Goal: Information Seeking & Learning: Understand process/instructions

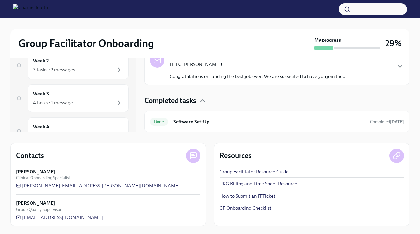
scroll to position [93, 0]
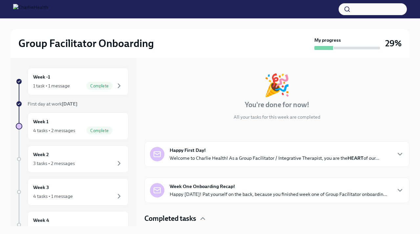
scroll to position [1, 0]
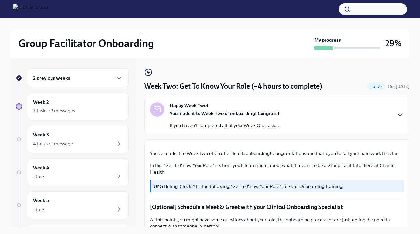
click at [397, 117] on icon "button" at bounding box center [400, 115] width 8 height 8
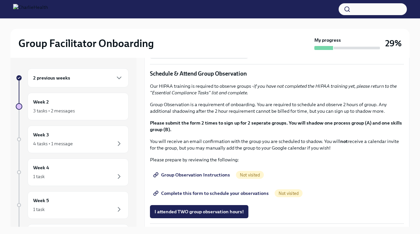
scroll to position [419, 0]
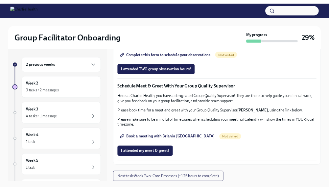
scroll to position [687, 0]
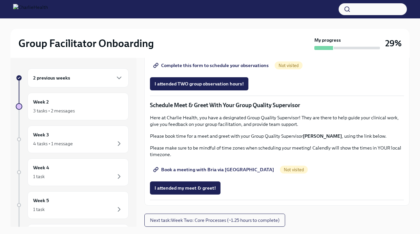
click at [243, 50] on span "Not visited" at bounding box center [250, 47] width 28 height 5
click at [217, 50] on span "Group Observation Instructions" at bounding box center [193, 47] width 76 height 7
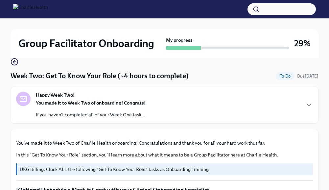
scroll to position [55, 0]
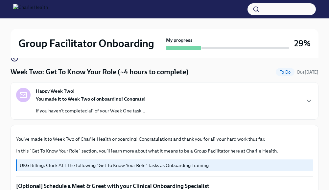
click at [164, 93] on div "Happy Week Two! You made it to Week Two of onboarding! Congrats! If you haven't…" at bounding box center [164, 101] width 296 height 26
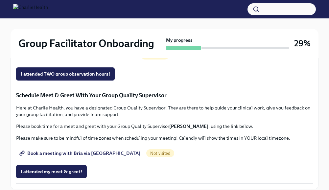
scroll to position [578, 0]
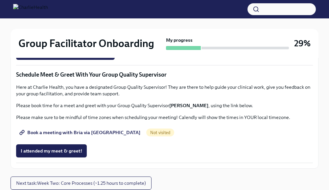
drag, startPoint x: 199, startPoint y: 142, endPoint x: 228, endPoint y: 140, distance: 28.7
copy p "[PERSON_NAME]"
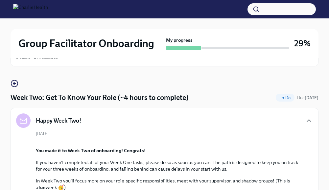
scroll to position [0, 0]
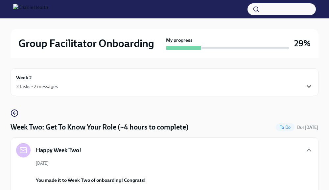
click at [311, 87] on icon "button" at bounding box center [309, 86] width 8 height 8
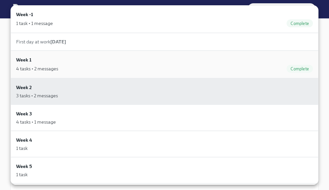
click at [307, 69] on span "Complete" at bounding box center [299, 68] width 26 height 5
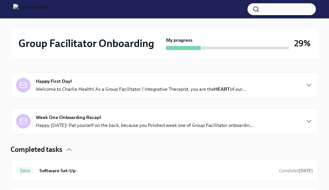
scroll to position [140, 0]
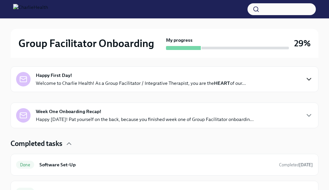
click at [311, 80] on icon "button" at bounding box center [309, 79] width 8 height 8
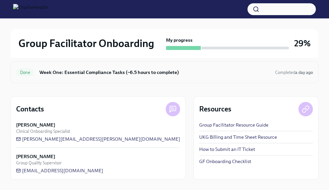
scroll to position [517, 0]
click at [272, 11] on button "button" at bounding box center [281, 9] width 68 height 12
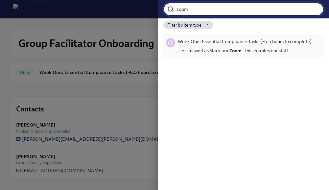
type input "zoom"
click at [274, 40] on span "Week One: Essential Compliance Tasks (~6.5 hours to complete)" at bounding box center [245, 41] width 134 height 7
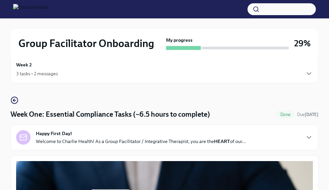
scroll to position [13, 0]
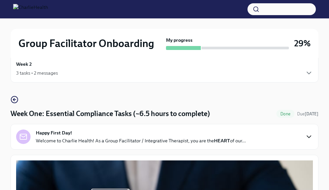
click at [310, 134] on icon "button" at bounding box center [309, 137] width 8 height 8
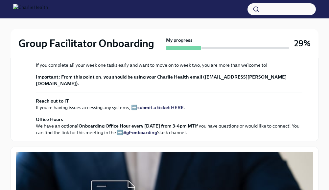
scroll to position [188, 0]
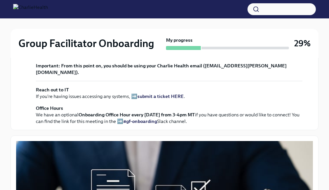
click at [91, 45] on strong "view the FULL onboarding plan HERE" at bounding box center [82, 42] width 81 height 6
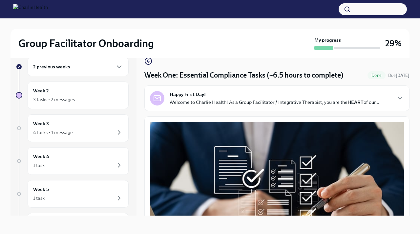
scroll to position [6, 0]
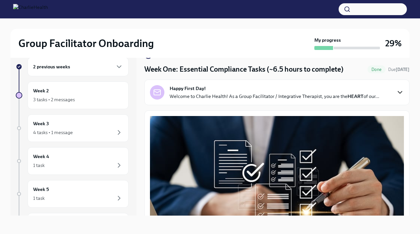
click at [398, 92] on icon "button" at bounding box center [400, 92] width 8 height 8
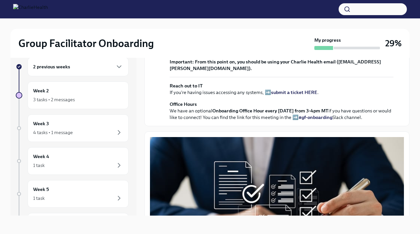
scroll to position [168, 0]
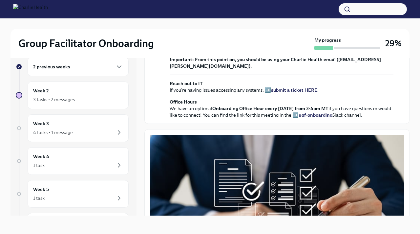
click at [282, 93] on strong "submit a ticket HERE" at bounding box center [294, 90] width 46 height 6
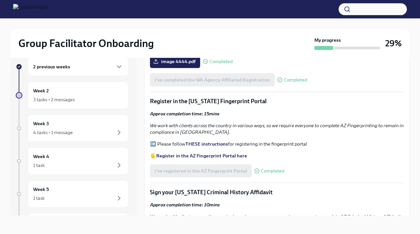
scroll to position [790, 0]
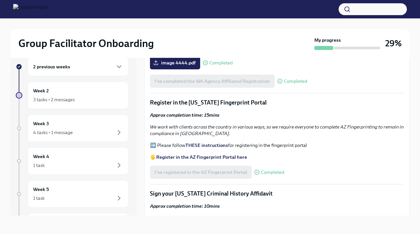
click at [251, 23] on div "WA AAC Paper Application (if needed)" at bounding box center [283, 19] width 232 height 8
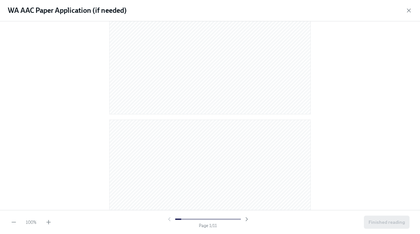
scroll to position [181, 0]
